Goal: Task Accomplishment & Management: Complete application form

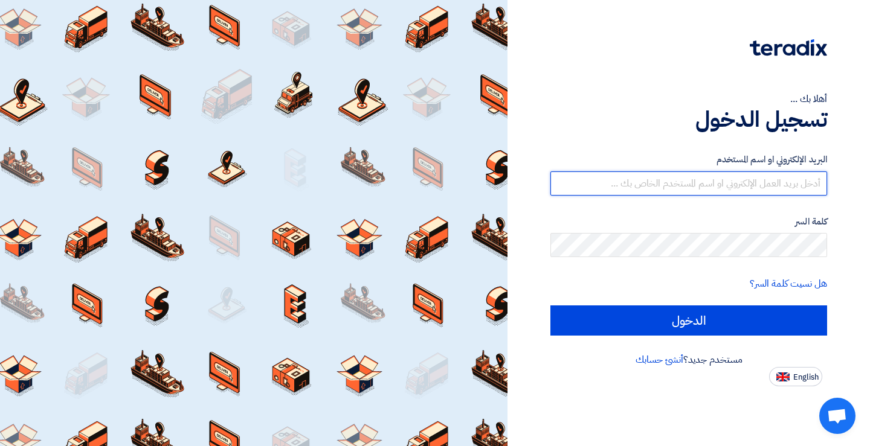
click at [619, 182] on input "text" at bounding box center [688, 184] width 277 height 24
type input "[EMAIL_ADDRESS][DOMAIN_NAME]"
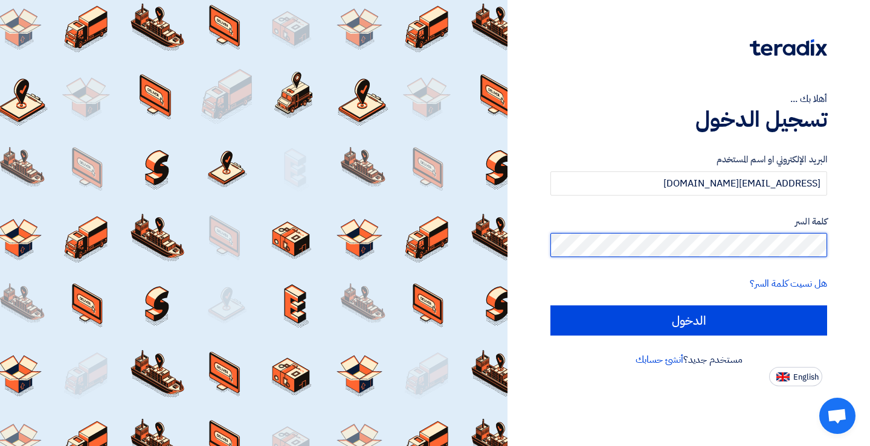
click at [550, 306] on input "الدخول" at bounding box center [688, 321] width 277 height 30
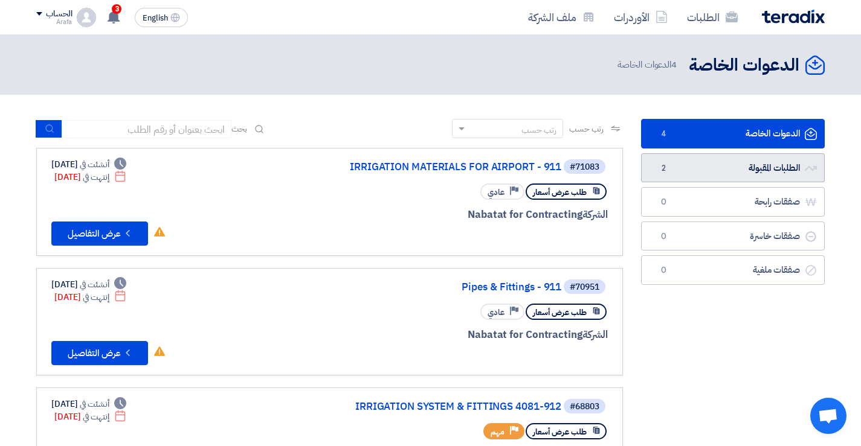
click at [709, 167] on link "الطلبات المقبولة الطلبات المقبولة 2" at bounding box center [733, 168] width 184 height 30
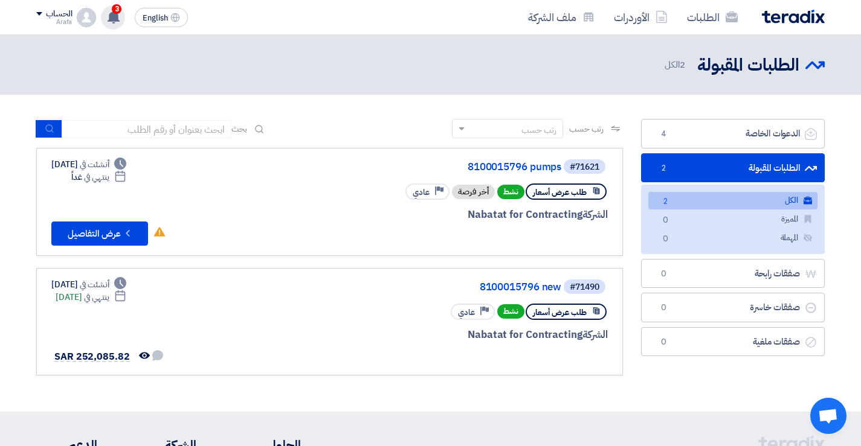
click at [119, 21] on use at bounding box center [114, 16] width 12 height 13
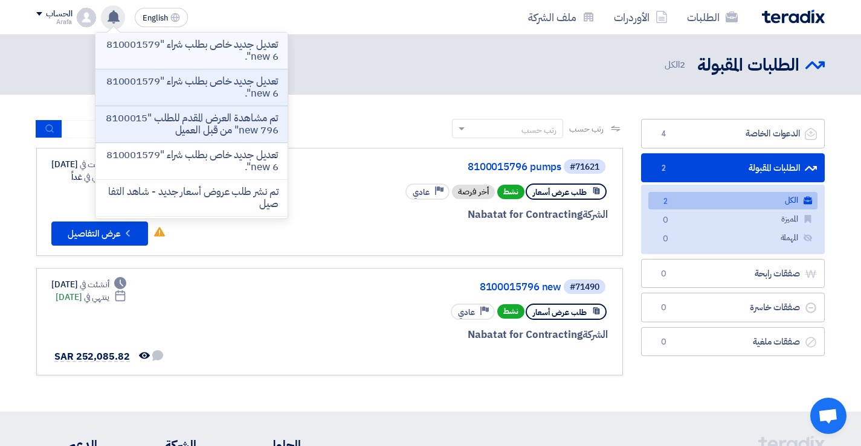
click at [158, 50] on p "تعديل جديد خاص بطلب شراء "8100015796 new"." at bounding box center [191, 51] width 173 height 24
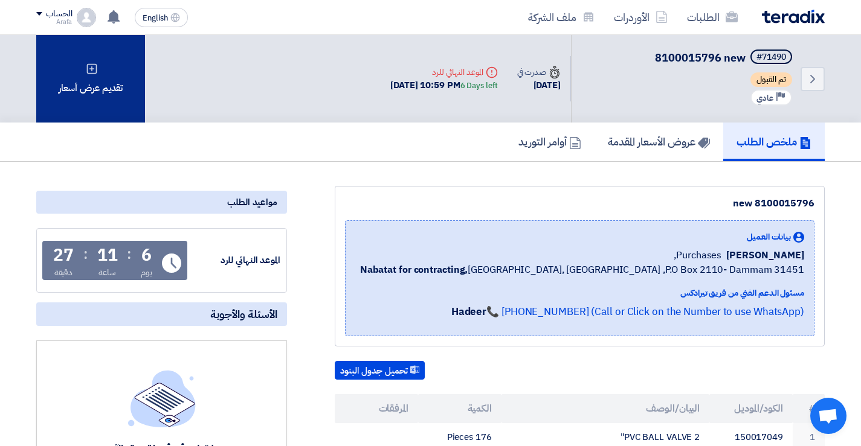
click at [92, 74] on icon at bounding box center [92, 69] width 12 height 12
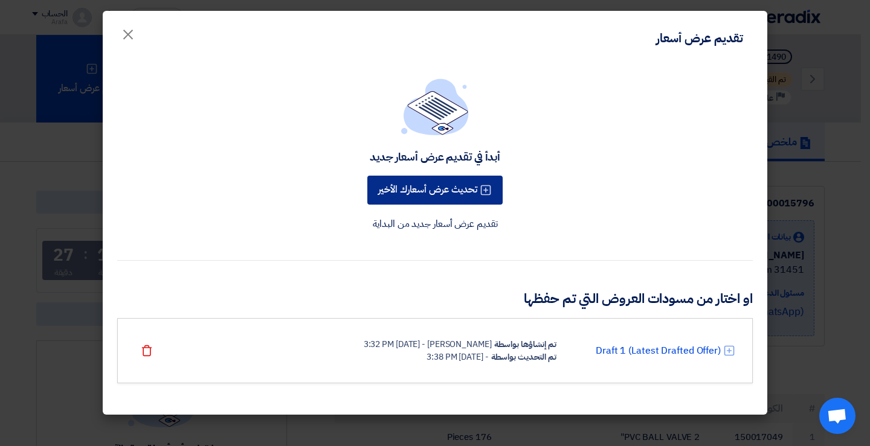
click at [447, 185] on button "تحديث عرض أسعارك الأخير" at bounding box center [434, 190] width 135 height 29
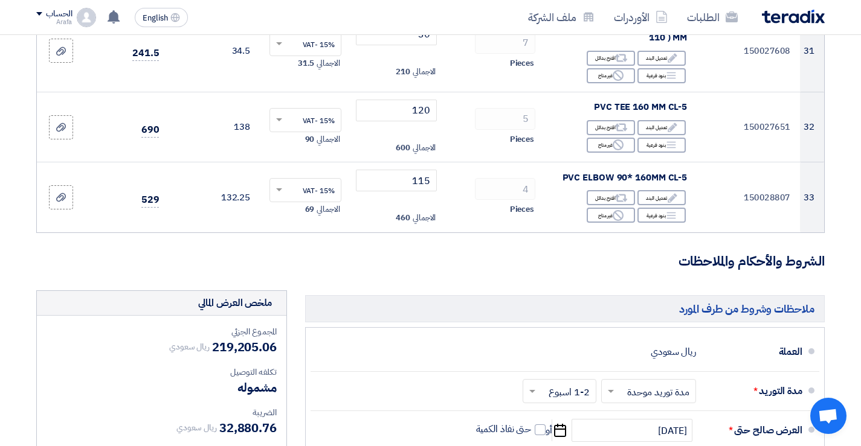
scroll to position [2900, 0]
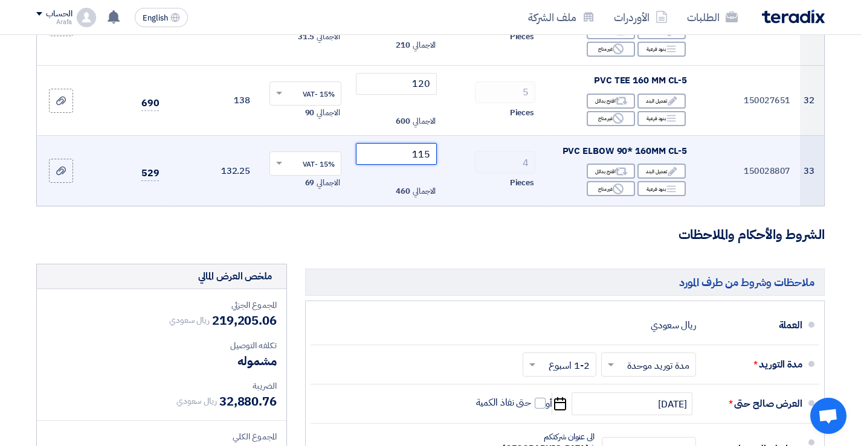
click at [402, 143] on input "115" at bounding box center [397, 154] width 82 height 22
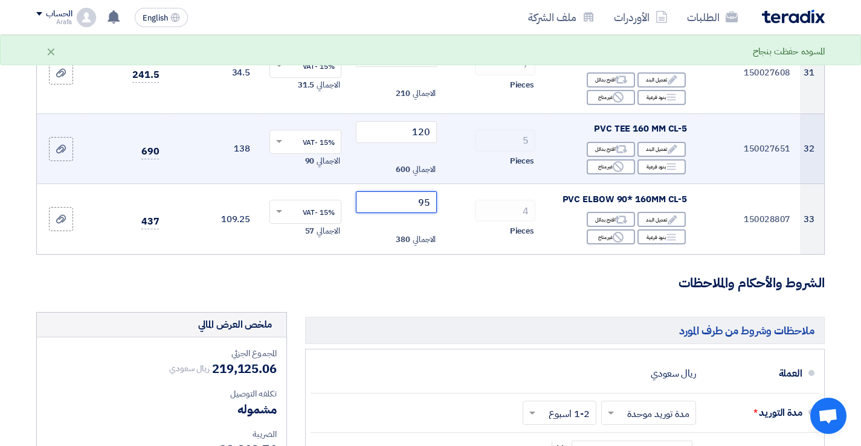
scroll to position [2839, 0]
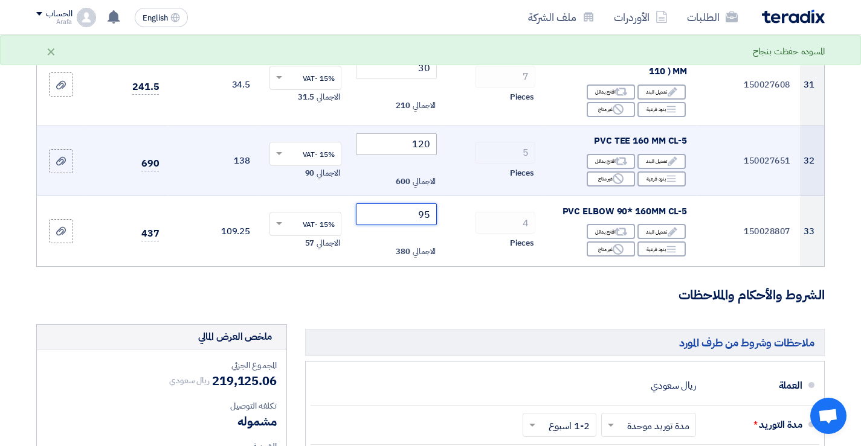
type input "95"
click at [393, 134] on input "120" at bounding box center [397, 145] width 82 height 22
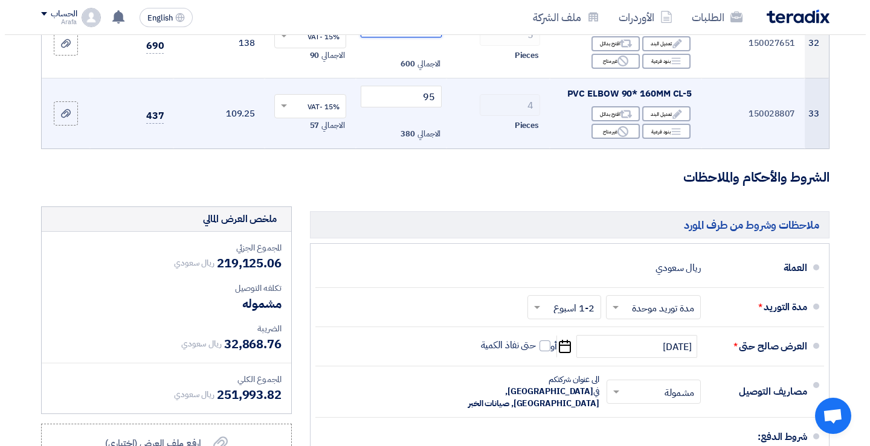
scroll to position [3081, 0]
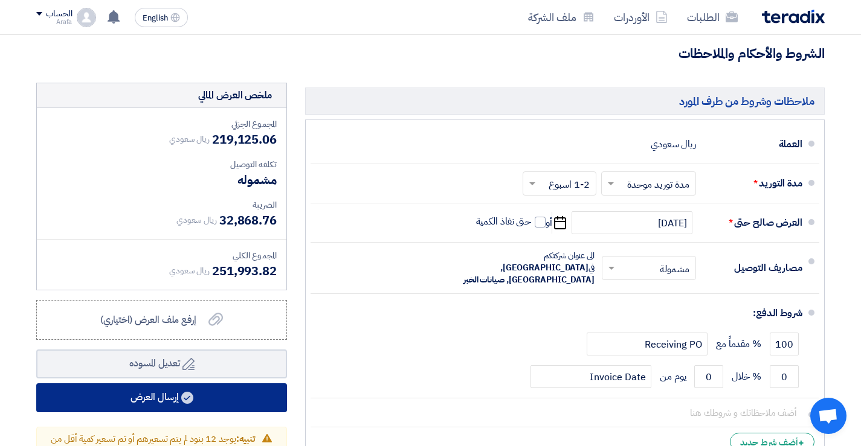
click at [204, 384] on button "إرسال العرض" at bounding box center [161, 398] width 251 height 29
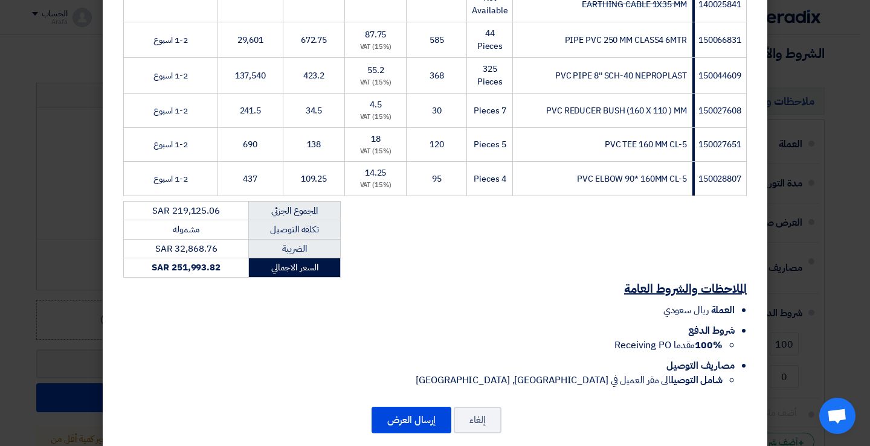
scroll to position [1265, 0]
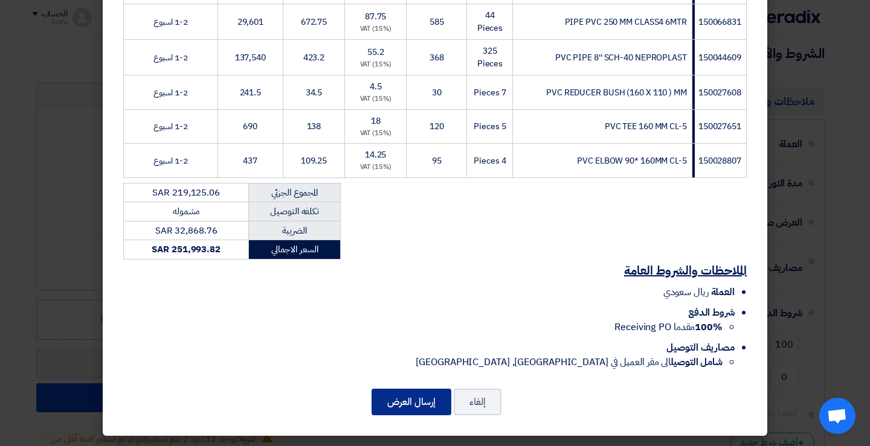
click at [418, 401] on button "إرسال العرض" at bounding box center [412, 402] width 80 height 27
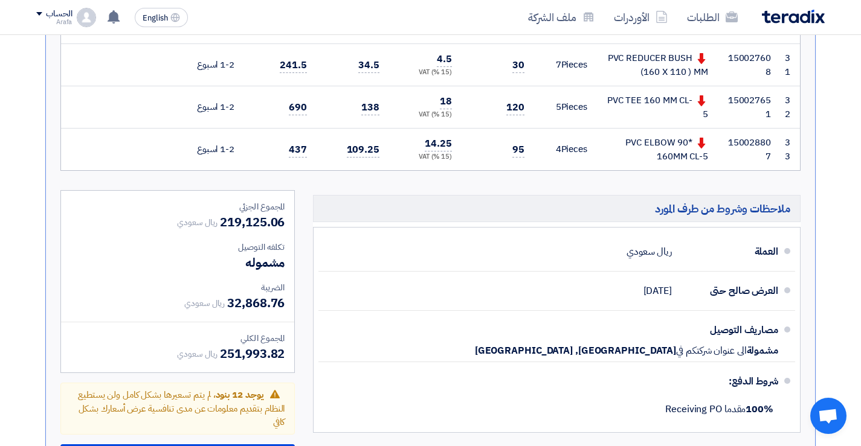
scroll to position [2040, 0]
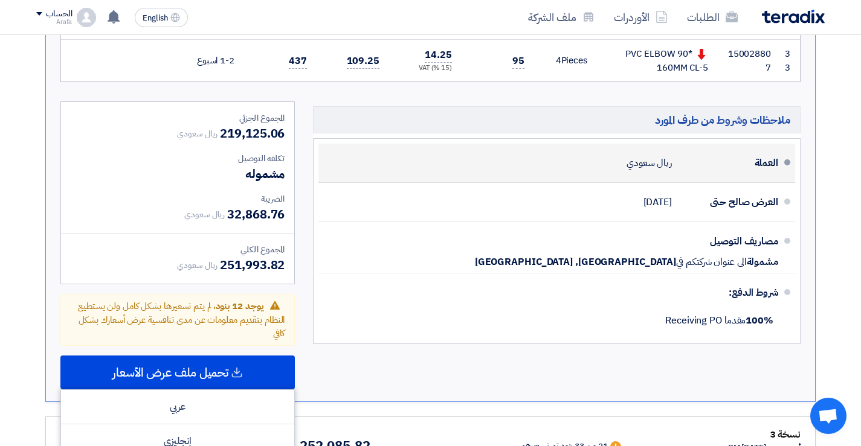
scroll to position [2161, 0]
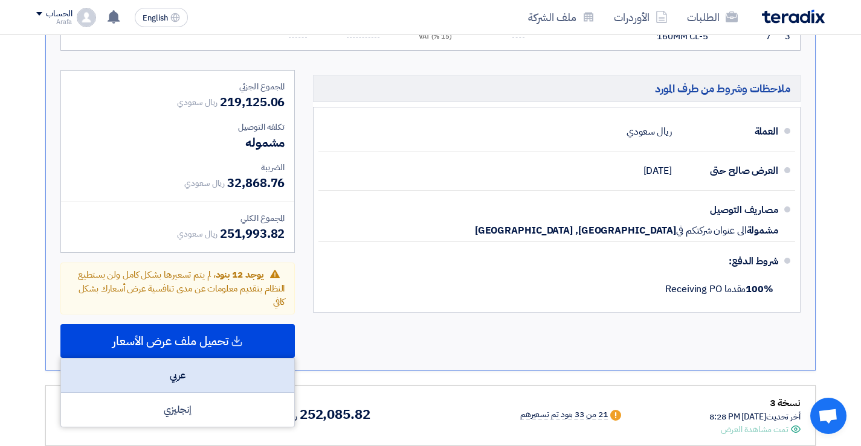
click at [170, 359] on div "عربي" at bounding box center [177, 376] width 233 height 34
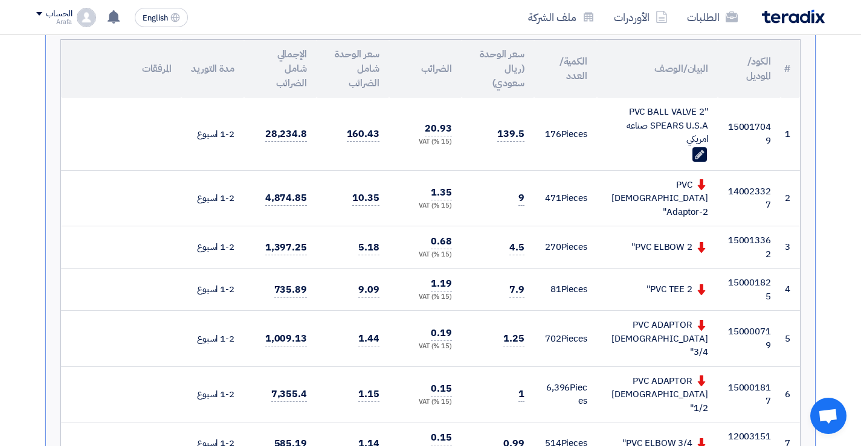
scroll to position [362, 0]
